Goal: Task Accomplishment & Management: Use online tool/utility

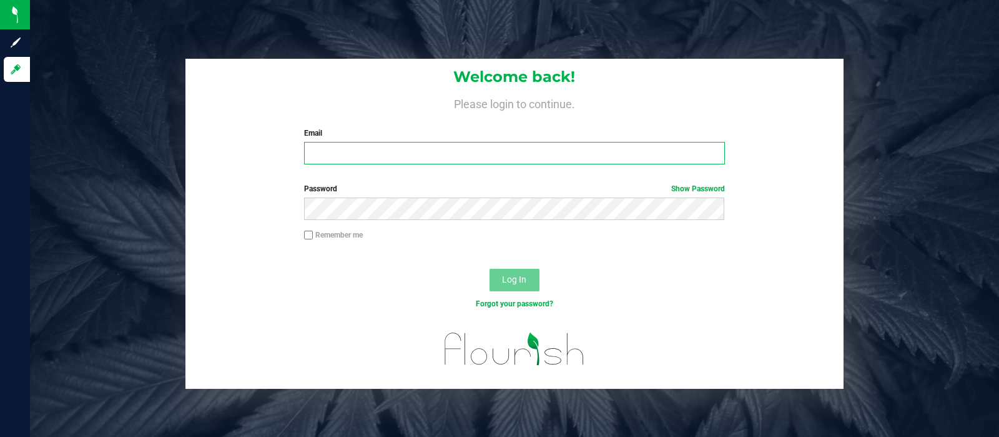
type input "[EMAIL_ADDRESS][DOMAIN_NAME]"
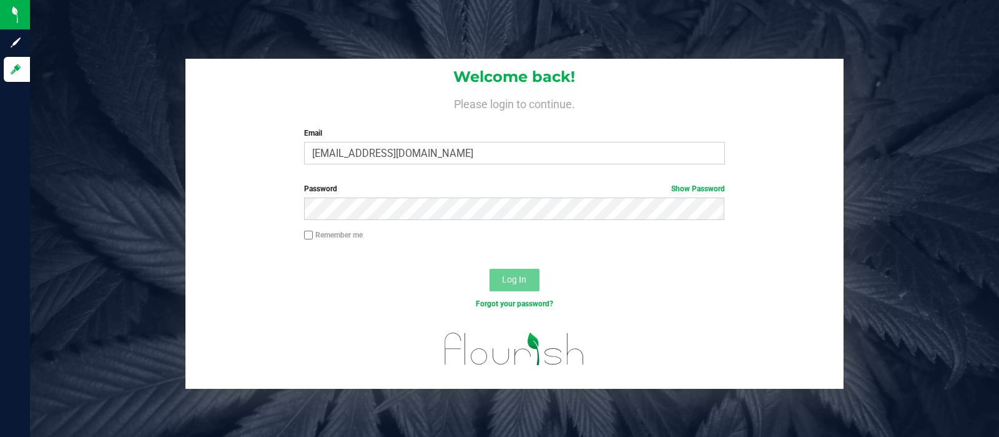
click at [306, 234] on input "Remember me" at bounding box center [308, 234] width 9 height 9
checkbox input "true"
click at [500, 277] on button "Log In" at bounding box center [515, 280] width 50 height 22
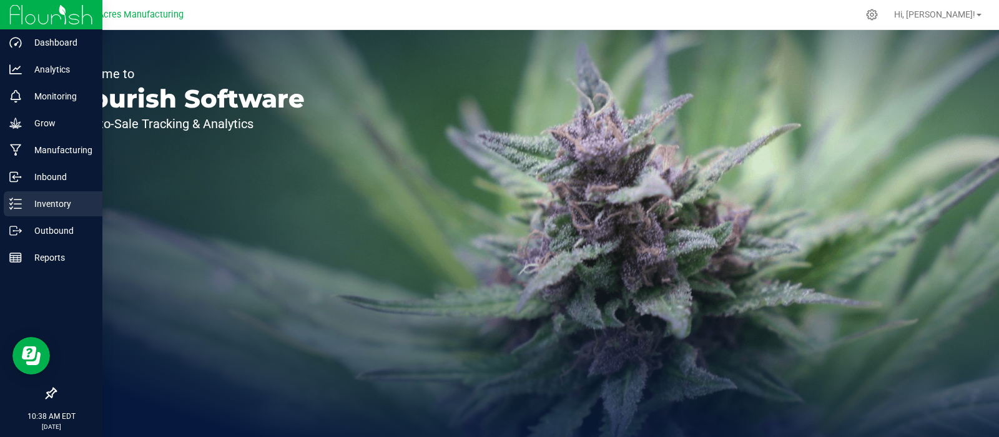
click at [44, 199] on p "Inventory" at bounding box center [59, 203] width 75 height 15
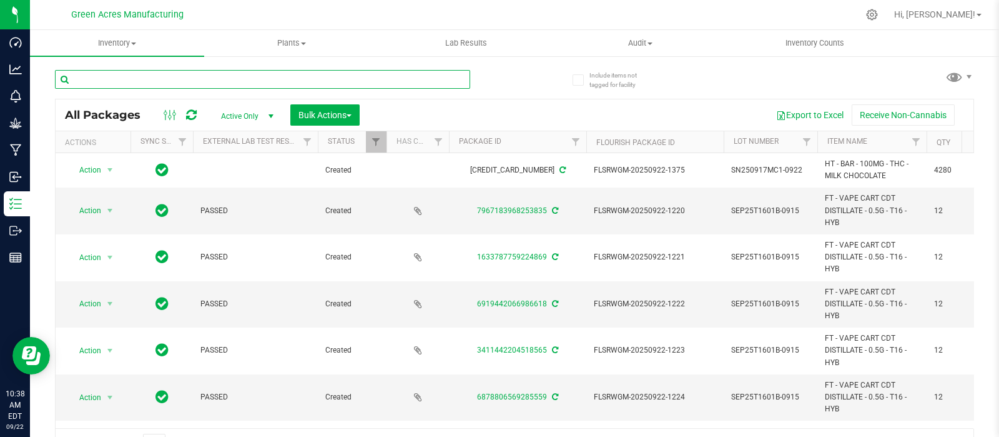
click at [240, 77] on input "text" at bounding box center [262, 79] width 415 height 19
paste input "GA-250625-FFP-33H-TB-CRUMBLE03"
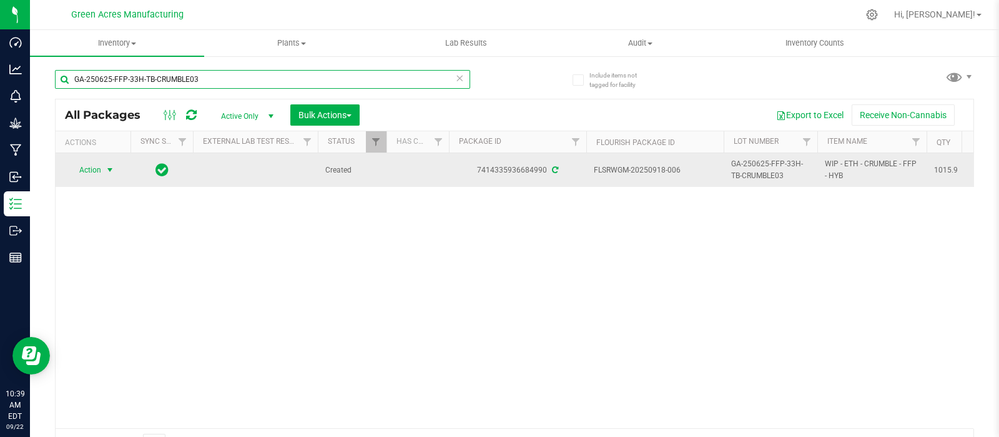
type input "GA-250625-FFP-33H-TB-CRUMBLE03"
click at [106, 169] on span "select" at bounding box center [110, 170] width 10 height 10
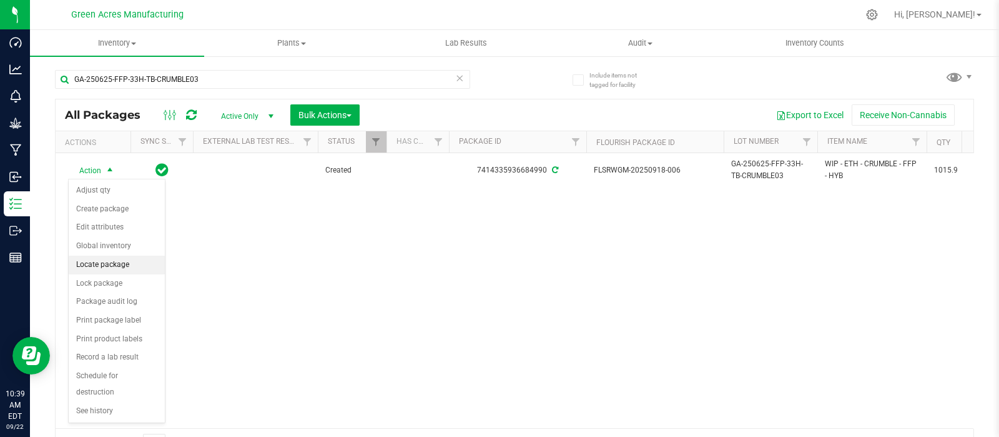
click at [100, 260] on li "Locate package" at bounding box center [117, 264] width 96 height 19
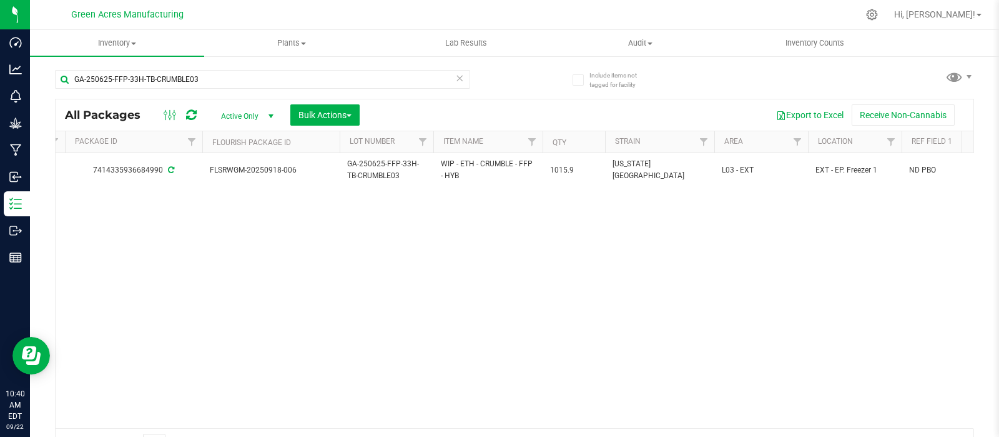
scroll to position [0, 457]
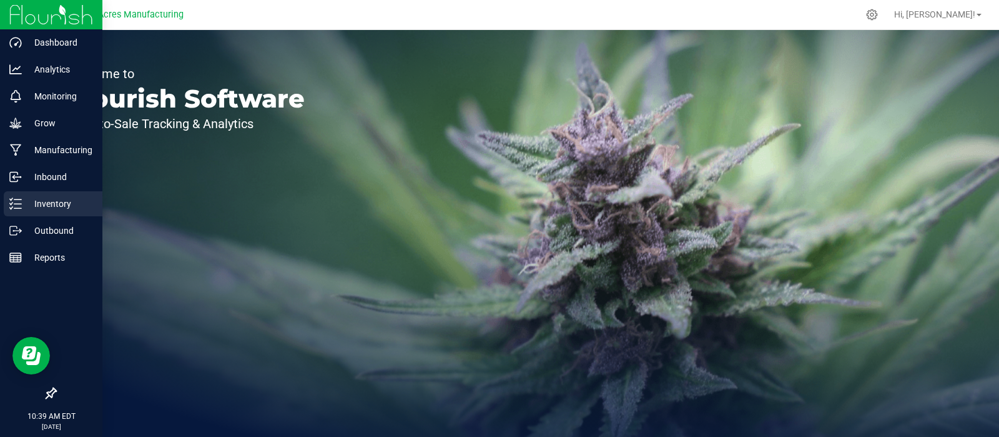
click at [50, 203] on p "Inventory" at bounding box center [59, 203] width 75 height 15
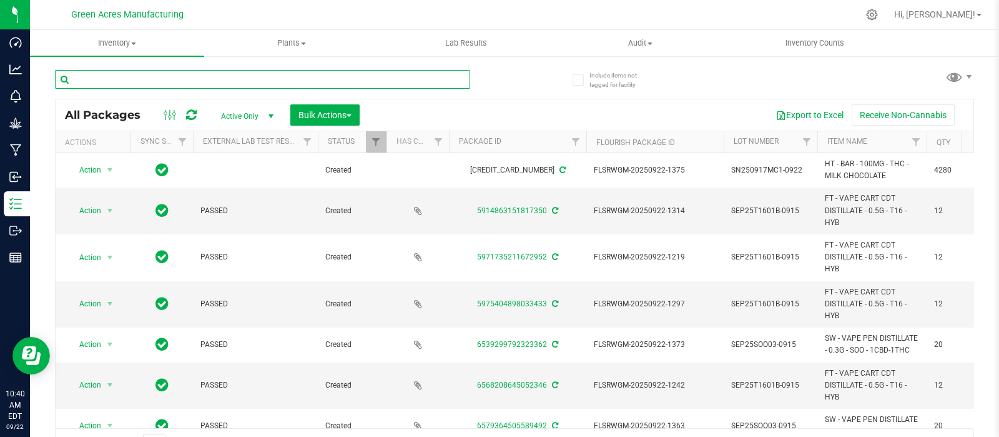
click at [186, 78] on input "text" at bounding box center [262, 79] width 415 height 19
paste input "GA-250625-FFP-33H-TB-CRUMBLE03"
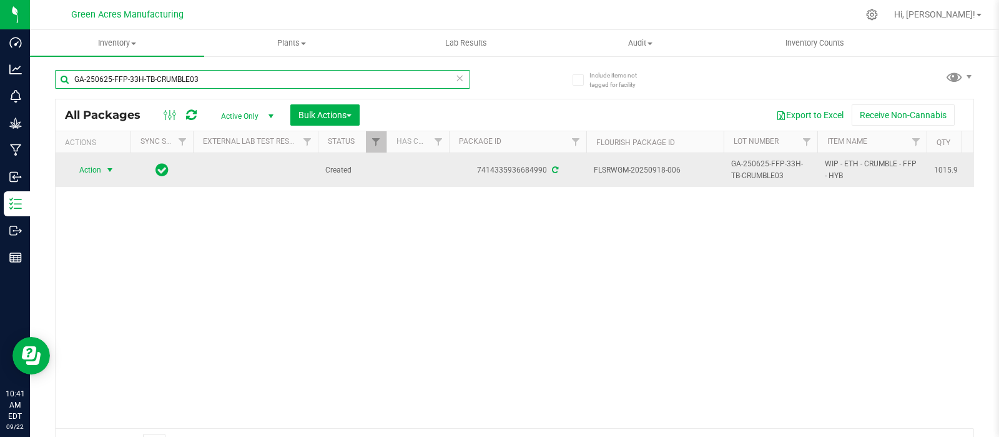
type input "GA-250625-FFP-33H-TB-CRUMBLE03"
click at [111, 167] on span "select" at bounding box center [110, 170] width 10 height 10
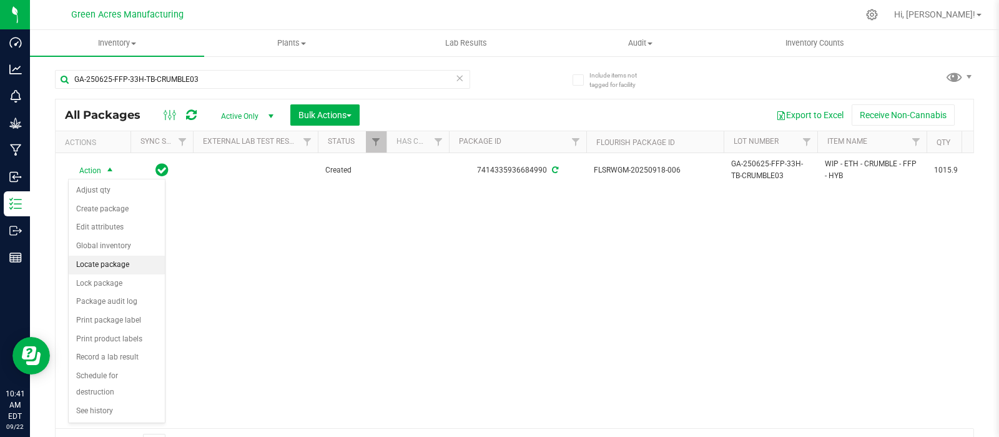
click at [97, 265] on li "Locate package" at bounding box center [117, 264] width 96 height 19
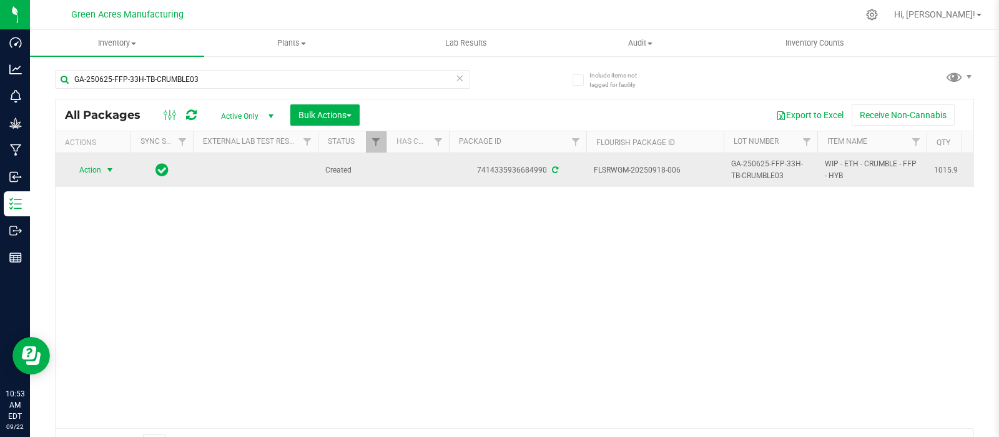
click at [110, 171] on span "select" at bounding box center [110, 170] width 10 height 10
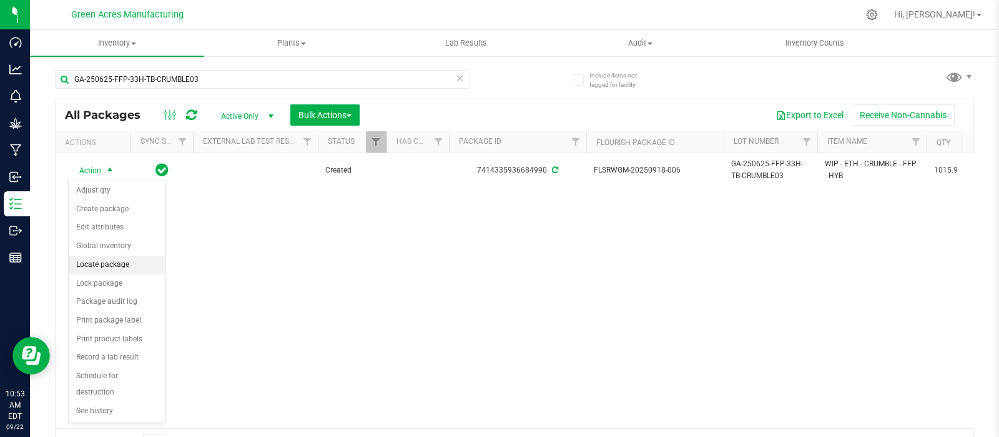
click at [106, 260] on li "Locate package" at bounding box center [117, 264] width 96 height 19
